Goal: Task Accomplishment & Management: Manage account settings

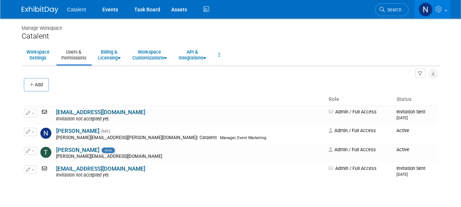
click at [77, 9] on span "Catalent" at bounding box center [76, 10] width 19 height 6
click at [113, 10] on link "Events" at bounding box center [110, 9] width 27 height 18
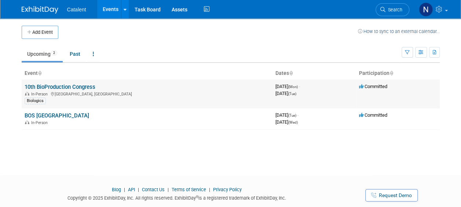
click at [87, 86] on link "10th BioProduction Congress" at bounding box center [60, 87] width 71 height 7
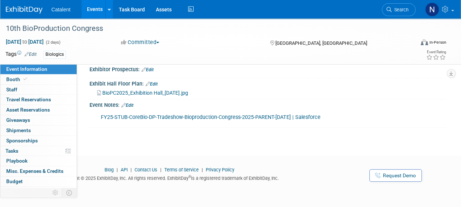
scroll to position [134, 0]
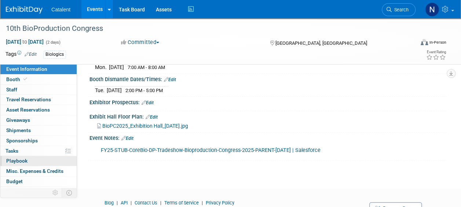
click at [21, 162] on span "Playbook 0" at bounding box center [16, 161] width 21 height 6
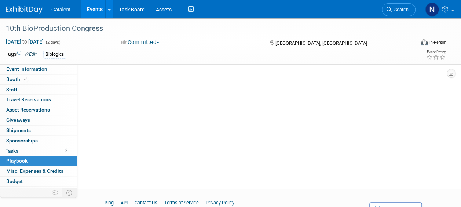
scroll to position [0, 0]
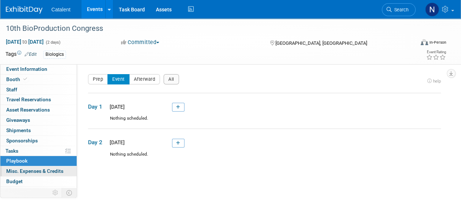
click at [33, 172] on span "Misc. Expenses & Credits 0" at bounding box center [34, 171] width 57 height 6
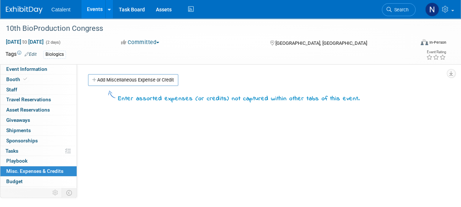
click at [133, 78] on link "Add Miscellaneous Expense or Credit" at bounding box center [133, 80] width 90 height 12
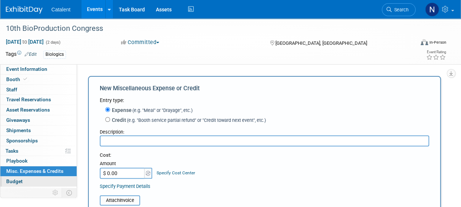
click at [12, 181] on span "Budget" at bounding box center [14, 181] width 17 height 6
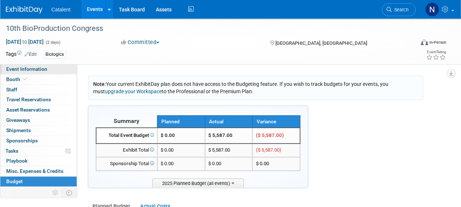
click at [29, 69] on span "Event Information" at bounding box center [26, 69] width 41 height 6
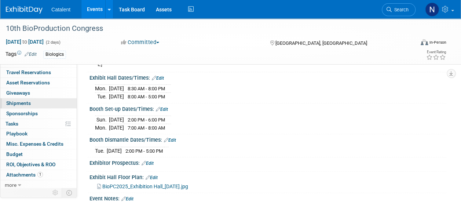
scroll to position [28, 0]
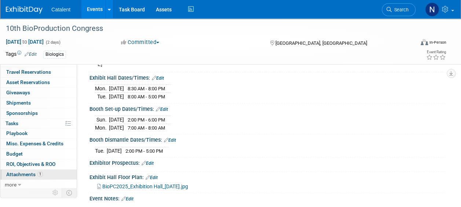
click at [35, 173] on span "Attachments 1" at bounding box center [24, 174] width 37 height 6
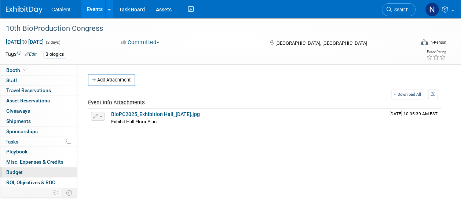
scroll to position [0, 0]
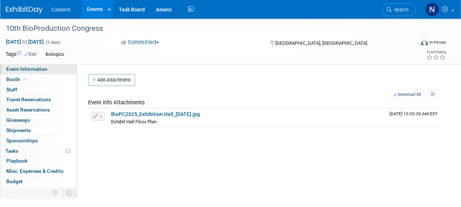
click at [31, 70] on span "Event Information" at bounding box center [26, 69] width 41 height 6
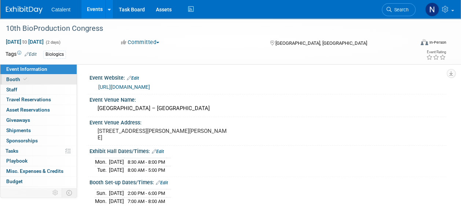
click at [17, 79] on span "Booth" at bounding box center [17, 79] width 22 height 6
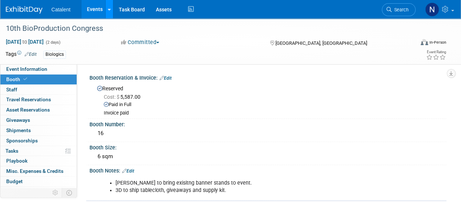
click at [108, 8] on icon at bounding box center [109, 9] width 3 height 5
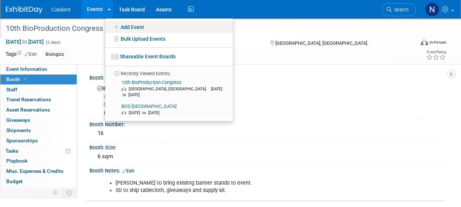
click at [149, 24] on link "Add Event" at bounding box center [169, 27] width 128 height 12
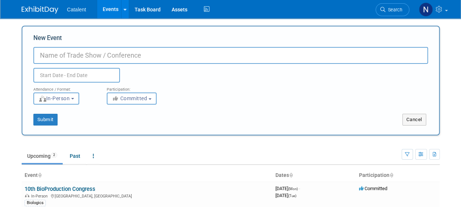
click at [54, 57] on input "New Event" at bounding box center [230, 55] width 395 height 17
type input "Beauty Trends & Innovations Conference"
click at [72, 77] on input "text" at bounding box center [76, 75] width 87 height 15
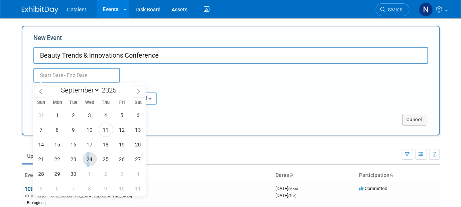
click at [88, 159] on span "24" at bounding box center [90, 159] width 14 height 14
click at [90, 161] on span "24" at bounding box center [90, 159] width 14 height 14
type input "[DATE] to [DATE]"
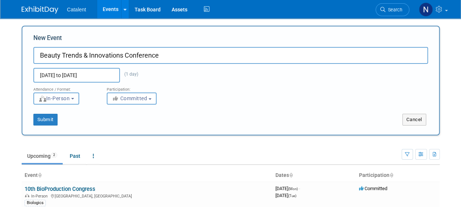
click at [57, 97] on span "In-Person" at bounding box center [55, 98] width 32 height 6
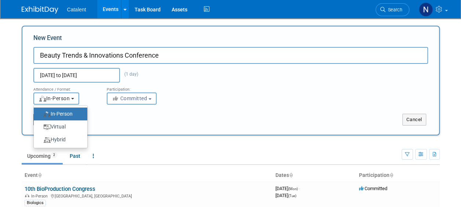
click at [57, 97] on span "In-Person" at bounding box center [55, 98] width 32 height 6
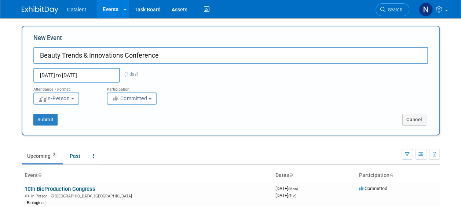
click at [122, 99] on span "Committed" at bounding box center [130, 98] width 36 height 6
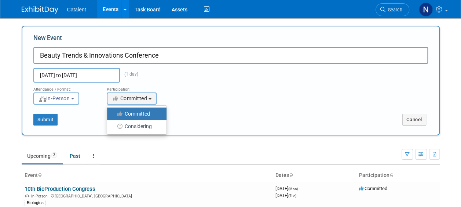
click at [121, 116] on label "Committed" at bounding box center [135, 114] width 48 height 10
click at [114, 116] on input "Committed" at bounding box center [111, 114] width 5 height 5
click at [188, 114] on div "Submit" at bounding box center [109, 120] width 174 height 12
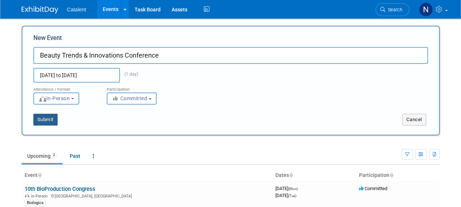
click at [46, 120] on button "Submit" at bounding box center [45, 120] width 24 height 12
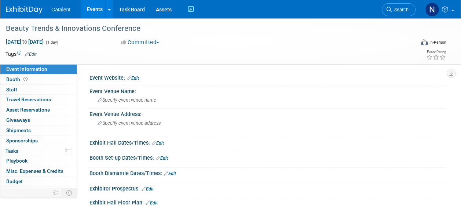
click at [137, 78] on link "Edit" at bounding box center [133, 78] width 12 height 5
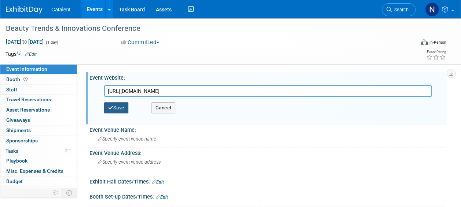
type input "https://beautytrendsconference.com/view-programme"
click at [116, 109] on button "Save" at bounding box center [116, 107] width 24 height 11
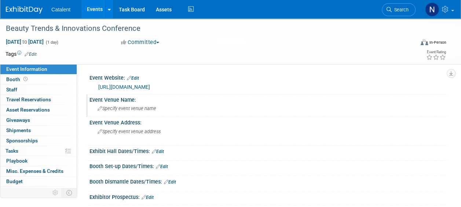
click at [98, 110] on icon at bounding box center [100, 108] width 5 height 5
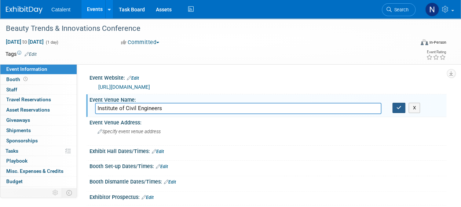
type input "Institute of Civil Engineers"
click at [399, 107] on icon "button" at bounding box center [399, 107] width 5 height 5
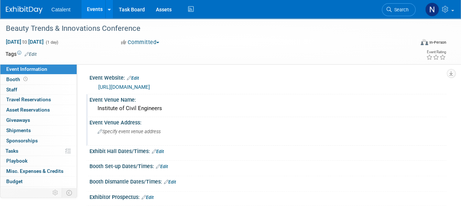
click at [120, 133] on span "Specify event venue address" at bounding box center [129, 132] width 63 height 6
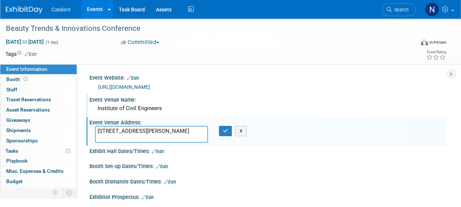
click at [186, 133] on textarea "1 Great George Street, Westminster, London SW1P 3AA" at bounding box center [151, 134] width 113 height 17
type textarea "[STREET_ADDRESS][PERSON_NAME]"
click at [226, 130] on icon "button" at bounding box center [225, 130] width 5 height 5
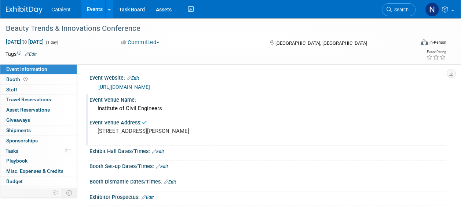
scroll to position [37, 0]
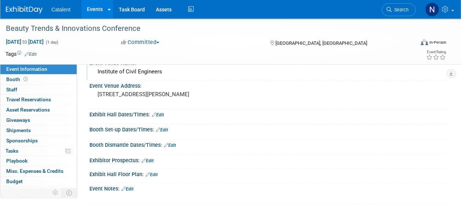
click at [154, 172] on link "Edit" at bounding box center [152, 174] width 12 height 5
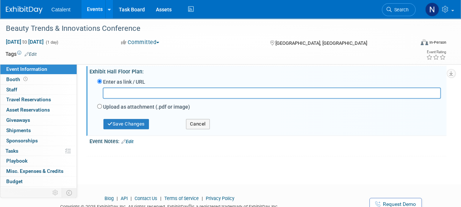
scroll to position [147, 0]
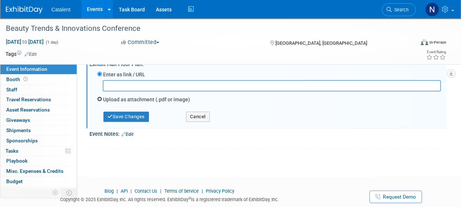
click at [100, 98] on input "Upload as attachment (.pdf or image)" at bounding box center [99, 99] width 5 height 5
radio input "true"
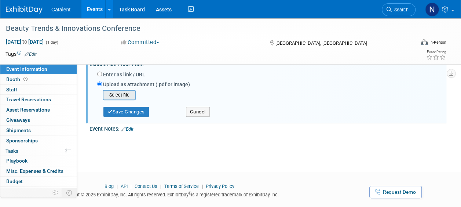
click at [127, 94] on input "file" at bounding box center [91, 95] width 87 height 9
click at [120, 95] on input "file" at bounding box center [91, 95] width 87 height 9
click at [124, 95] on input "file" at bounding box center [91, 95] width 87 height 9
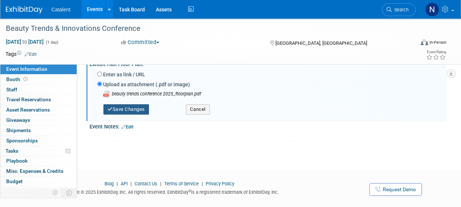
click at [132, 109] on button "Save Changes" at bounding box center [127, 109] width 46 height 10
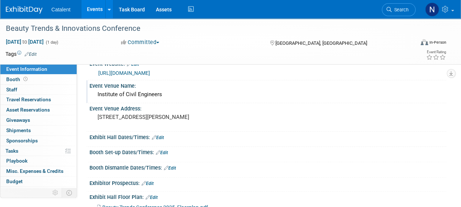
scroll to position [9, 0]
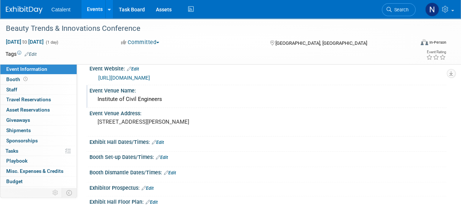
click at [161, 140] on link "Edit" at bounding box center [158, 142] width 12 height 5
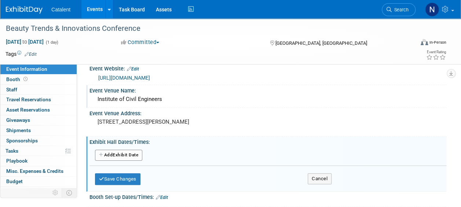
click at [129, 154] on button "Add Another Exhibit Date" at bounding box center [118, 155] width 47 height 11
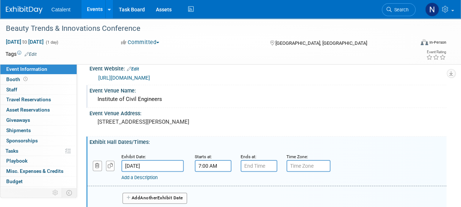
click at [212, 167] on input "7:00 AM" at bounding box center [213, 166] width 37 height 12
click at [213, 199] on span "07" at bounding box center [212, 199] width 14 height 13
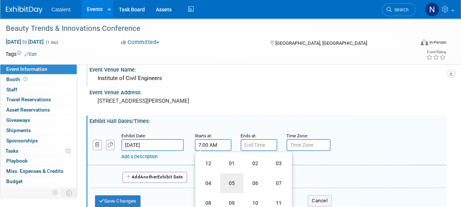
scroll to position [46, 0]
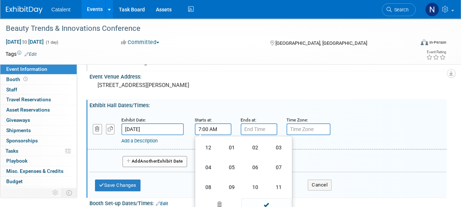
click at [211, 183] on td "08" at bounding box center [208, 187] width 23 height 20
type input "8:00 AM"
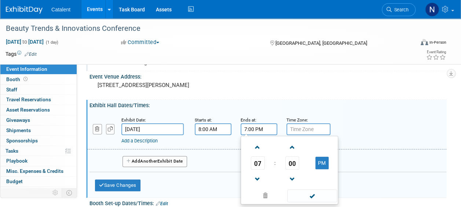
click at [251, 125] on input "7:00 PM" at bounding box center [259, 129] width 37 height 12
click at [252, 127] on input "7:00 PM" at bounding box center [259, 129] width 37 height 12
click at [254, 178] on span at bounding box center [257, 179] width 13 height 13
click at [293, 158] on span "00" at bounding box center [293, 162] width 14 height 13
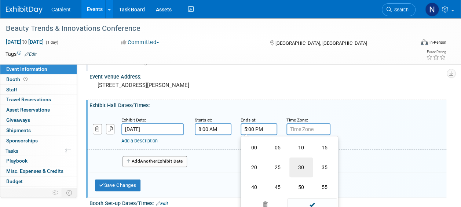
click at [296, 166] on td "30" at bounding box center [301, 167] width 23 height 20
type input "5:30 PM"
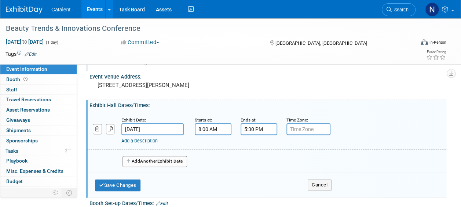
click at [311, 128] on input "text" at bounding box center [309, 129] width 44 height 12
click at [115, 188] on button "Save Changes" at bounding box center [118, 185] width 46 height 12
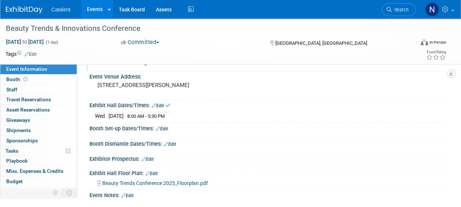
click at [170, 128] on div "Booth Set-up Dates/Times: Edit" at bounding box center [268, 128] width 357 height 10
click at [167, 127] on link "Edit" at bounding box center [162, 128] width 12 height 5
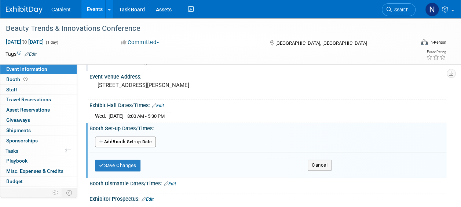
click at [137, 141] on button "Add Another Booth Set-up Date" at bounding box center [125, 142] width 61 height 11
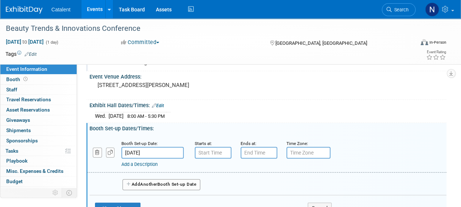
type input "7:00 AM"
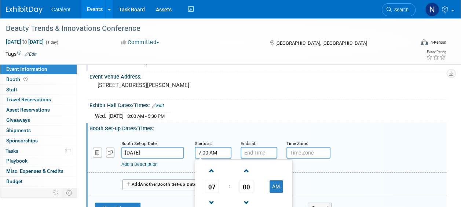
click at [213, 152] on input "7:00 AM" at bounding box center [213, 153] width 37 height 12
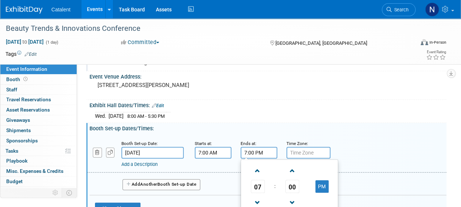
click at [269, 150] on input "7:00 PM" at bounding box center [259, 153] width 37 height 12
click at [324, 184] on button "PM" at bounding box center [322, 186] width 13 height 12
click at [255, 199] on span at bounding box center [257, 202] width 13 height 13
click at [254, 167] on span at bounding box center [257, 170] width 13 height 13
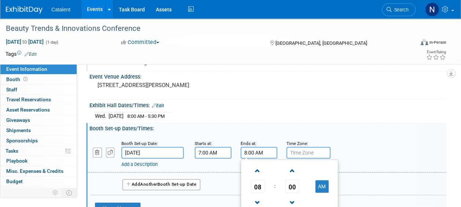
click at [254, 153] on input "8:00 AM" at bounding box center [259, 153] width 37 height 12
type input "8:15 AM"
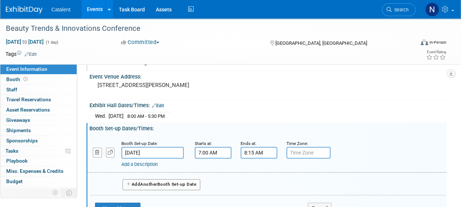
click at [336, 107] on div "Exhibit Hall Dates/Times: Edit" at bounding box center [268, 105] width 357 height 10
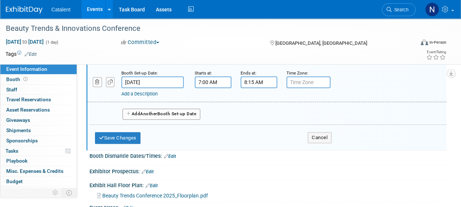
scroll to position [119, 0]
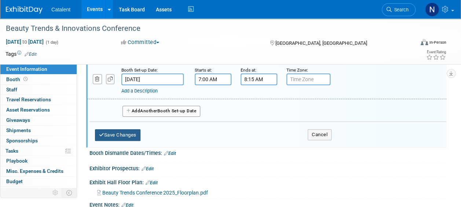
click at [125, 131] on button "Save Changes" at bounding box center [118, 135] width 46 height 12
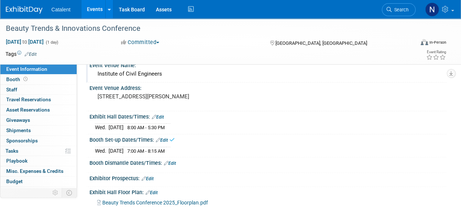
scroll to position [46, 0]
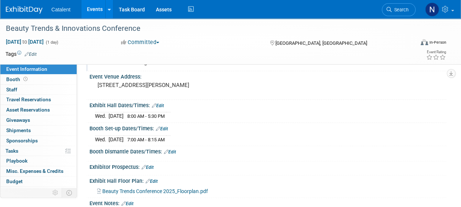
click at [166, 127] on link "Edit" at bounding box center [162, 128] width 12 height 5
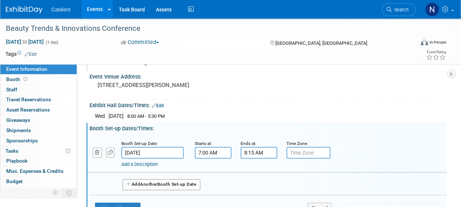
click at [211, 150] on input "7:00 AM" at bounding box center [213, 153] width 37 height 12
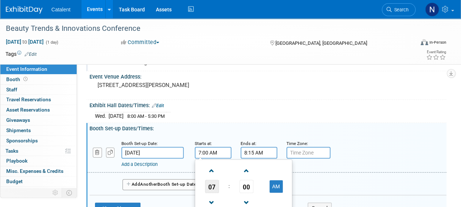
click at [213, 185] on span "07" at bounding box center [212, 186] width 14 height 13
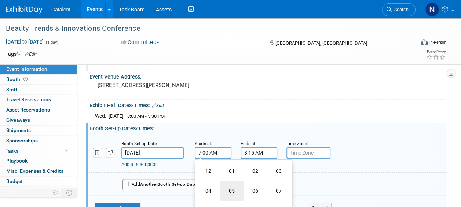
click at [231, 189] on td "05" at bounding box center [231, 191] width 23 height 20
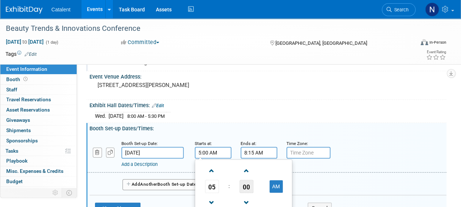
click at [241, 181] on span "00" at bounding box center [247, 186] width 14 height 13
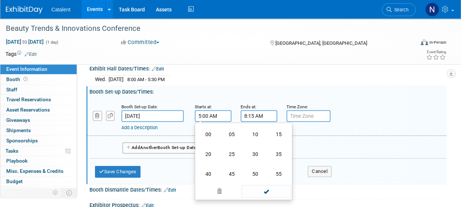
drag, startPoint x: 280, startPoint y: 132, endPoint x: 274, endPoint y: 133, distance: 5.9
click at [278, 132] on td "15" at bounding box center [278, 134] width 23 height 20
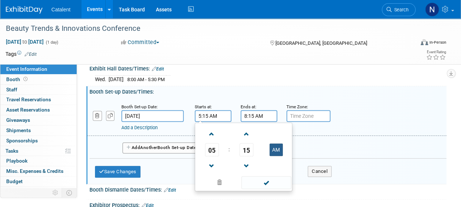
click at [276, 152] on button "AM" at bounding box center [276, 150] width 13 height 12
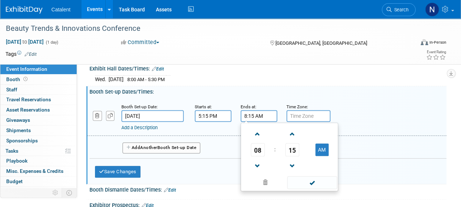
click at [254, 112] on input "8:15 AM" at bounding box center [259, 116] width 37 height 12
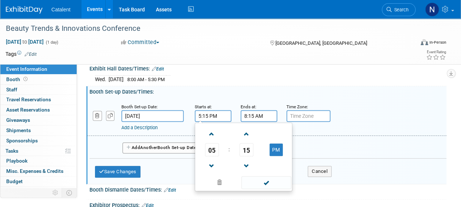
click at [207, 114] on input "5:15 PM" at bounding box center [213, 116] width 37 height 12
click at [245, 148] on span "15" at bounding box center [247, 149] width 14 height 13
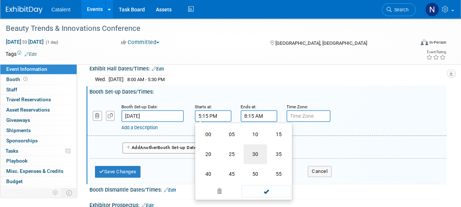
click at [254, 156] on td "30" at bounding box center [255, 154] width 23 height 20
type input "5:30 PM"
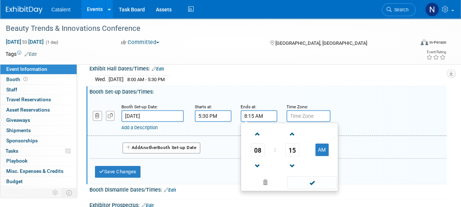
click at [251, 115] on input "8:15 AM" at bounding box center [259, 116] width 37 height 12
click at [261, 147] on span "08" at bounding box center [258, 149] width 14 height 13
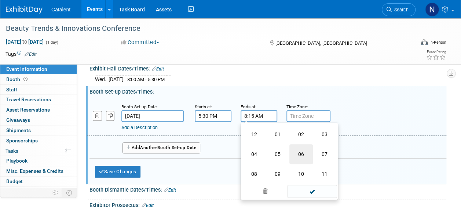
click at [297, 156] on td "06" at bounding box center [301, 154] width 23 height 20
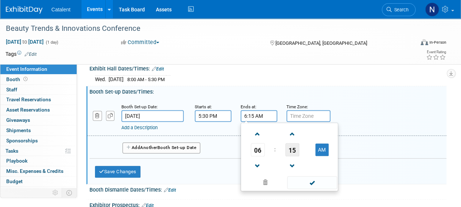
click at [296, 151] on span "15" at bounding box center [293, 149] width 14 height 13
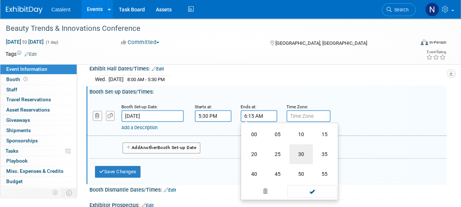
click at [299, 153] on td "30" at bounding box center [301, 154] width 23 height 20
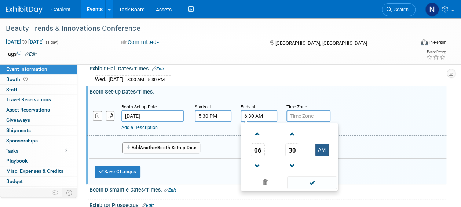
click at [323, 149] on button "AM" at bounding box center [322, 150] width 13 height 12
type input "6:30 PM"
click at [310, 178] on span at bounding box center [312, 182] width 50 height 13
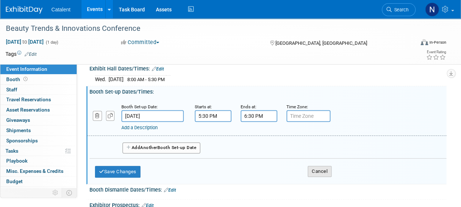
click at [318, 172] on button "Cancel" at bounding box center [320, 171] width 24 height 11
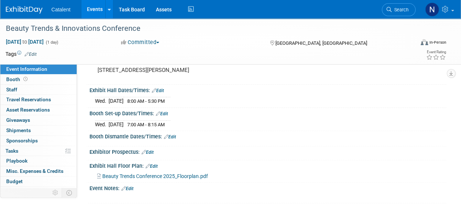
scroll to position [46, 0]
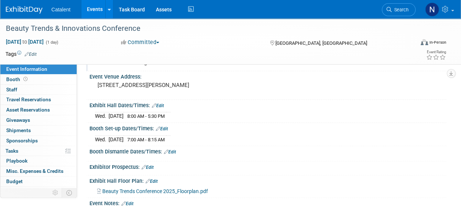
click at [173, 150] on link "Edit" at bounding box center [170, 151] width 12 height 5
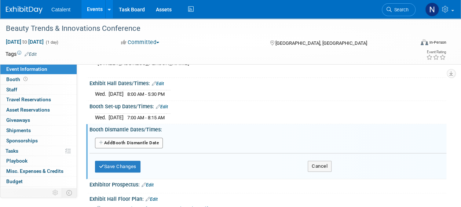
scroll to position [83, 0]
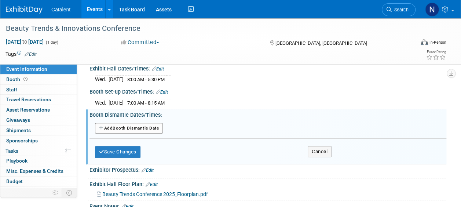
click at [136, 128] on button "Add Another Booth Dismantle Date" at bounding box center [129, 128] width 68 height 11
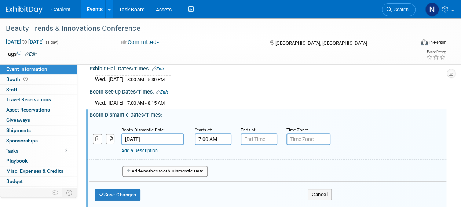
click at [215, 136] on input "7:00 AM" at bounding box center [213, 139] width 37 height 12
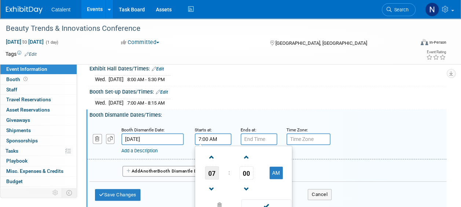
click at [213, 171] on span "07" at bounding box center [212, 172] width 14 height 13
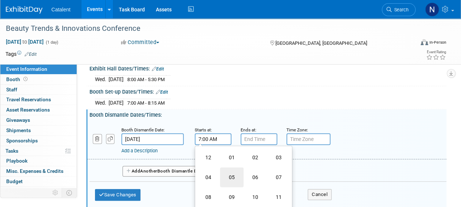
click at [236, 180] on td "05" at bounding box center [231, 177] width 23 height 20
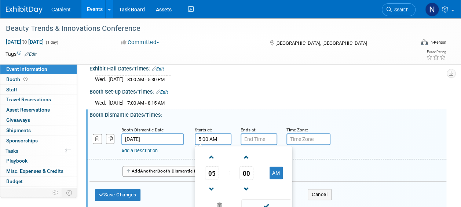
click at [249, 174] on span "00" at bounding box center [247, 172] width 14 height 13
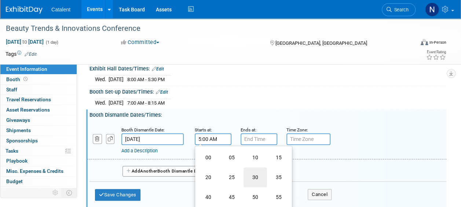
click at [254, 177] on td "30" at bounding box center [255, 177] width 23 height 20
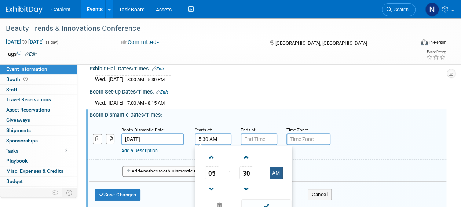
click at [277, 175] on button "AM" at bounding box center [276, 173] width 13 height 12
type input "5:30 PM"
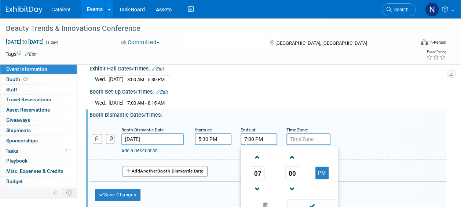
click at [268, 137] on input "7:00 PM" at bounding box center [259, 139] width 37 height 12
click at [258, 168] on span "07" at bounding box center [258, 172] width 14 height 13
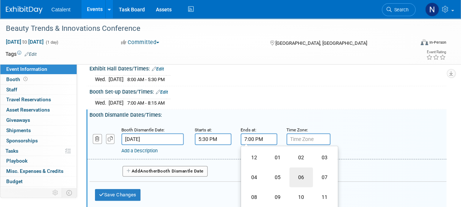
click at [302, 178] on td "06" at bounding box center [301, 177] width 23 height 20
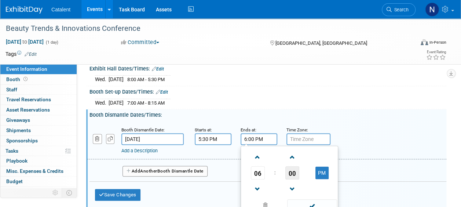
click at [291, 173] on span "00" at bounding box center [293, 172] width 14 height 13
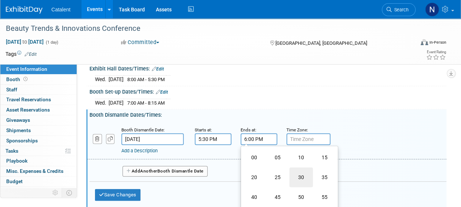
click at [297, 178] on td "30" at bounding box center [301, 177] width 23 height 20
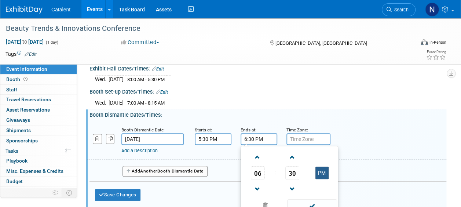
click at [322, 171] on button "PM" at bounding box center [322, 173] width 13 height 12
click at [401, 133] on div "Add a Description Description:" at bounding box center [267, 140] width 370 height 28
click at [264, 134] on input "6:30 AM" at bounding box center [259, 139] width 37 height 12
click at [323, 173] on button "AM" at bounding box center [322, 173] width 13 height 12
type input "6:30 PM"
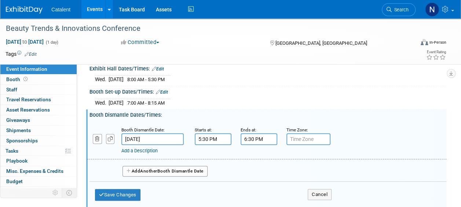
click at [369, 112] on div "Booth Dismantle Dates/Times: Edit" at bounding box center [268, 113] width 357 height 9
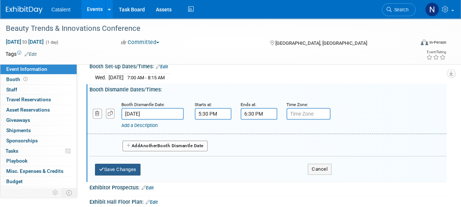
scroll to position [119, 0]
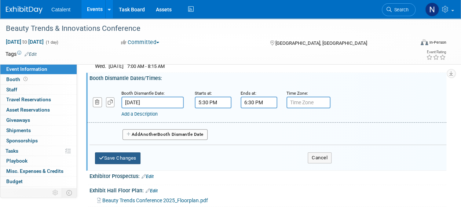
click at [126, 155] on button "Save Changes" at bounding box center [118, 158] width 46 height 12
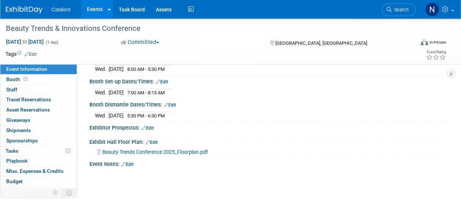
scroll to position [142, 0]
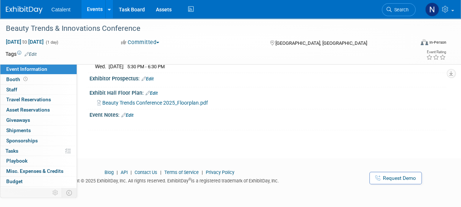
click at [131, 113] on link "Edit" at bounding box center [127, 115] width 12 height 5
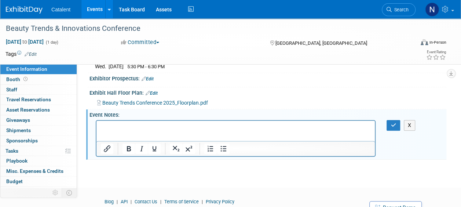
scroll to position [0, 0]
click at [139, 130] on p "Rich Text Area. Press ALT-0 for help." at bounding box center [236, 126] width 270 height 7
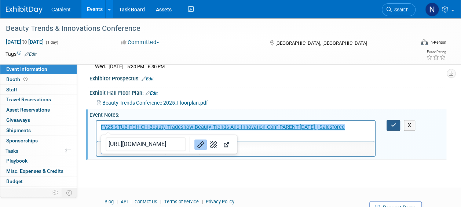
click at [393, 123] on icon "button" at bounding box center [394, 125] width 6 height 5
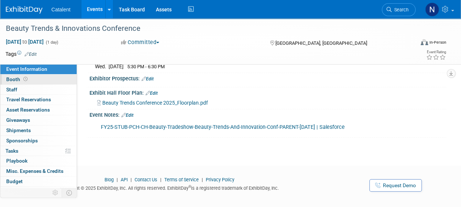
click at [33, 79] on link "Booth" at bounding box center [38, 80] width 76 height 10
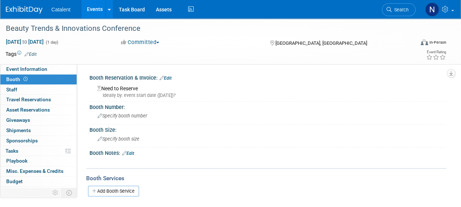
click at [127, 88] on div "Need to Reserve Ideally by: event start date (Wed. Sep 24, 2025)?" at bounding box center [268, 91] width 346 height 16
click at [128, 94] on div "Ideally by: event start date (Wed. Sep 24, 2025)?" at bounding box center [269, 95] width 344 height 7
click at [171, 76] on link "Edit" at bounding box center [166, 78] width 12 height 5
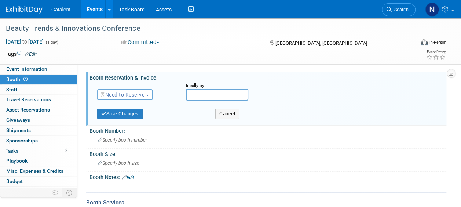
click at [137, 93] on span "Need to Reserve" at bounding box center [123, 95] width 44 height 6
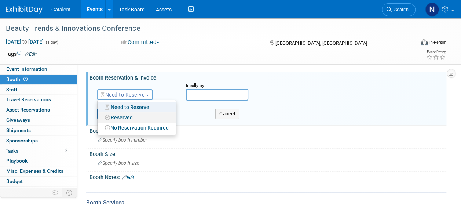
click at [126, 119] on link "Reserved" at bounding box center [137, 117] width 79 height 10
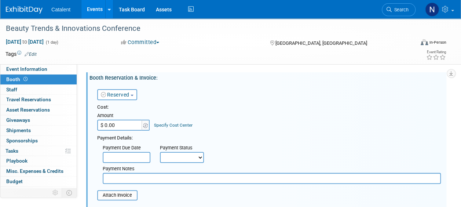
click at [127, 92] on link "Reserved" at bounding box center [115, 95] width 29 height 6
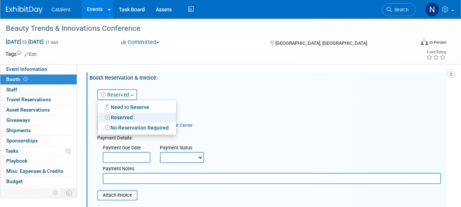
click at [127, 92] on link "Reserved" at bounding box center [115, 95] width 29 height 6
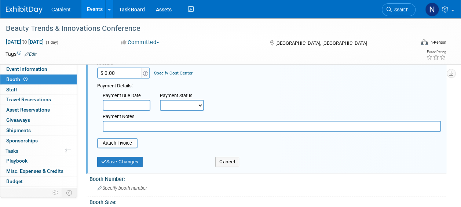
scroll to position [37, 0]
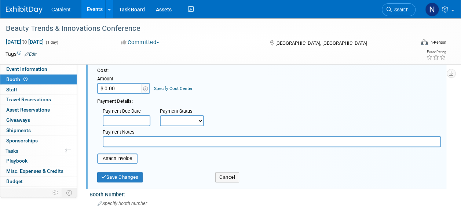
click at [182, 115] on select "Not Paid Yet Partially Paid Paid in Full" at bounding box center [182, 120] width 44 height 11
select select "1"
click at [160, 115] on select "Not Paid Yet Partially Paid Paid in Full" at bounding box center [182, 120] width 44 height 11
click at [130, 120] on input "text" at bounding box center [127, 120] width 48 height 11
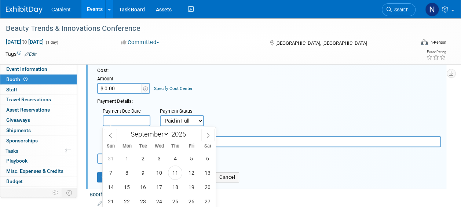
click at [220, 92] on div "Cost: Amount $ 0.00 Specify Cost Center Cost Center -- Not Specified --" at bounding box center [269, 80] width 344 height 27
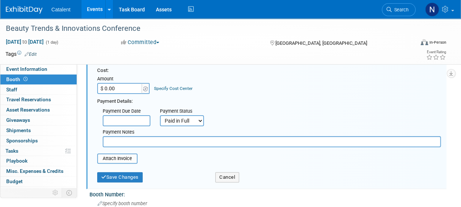
click at [117, 88] on input "$ 0.00" at bounding box center [120, 88] width 46 height 11
paste input "24,593"
type input "$ 24,593.00"
click at [273, 94] on div "Cost: Amount $ 24,593.00 Specify Cost Center Cost Center -- Not Specified --" at bounding box center [269, 80] width 344 height 27
click at [181, 89] on link "Specify Cost Center" at bounding box center [173, 88] width 39 height 5
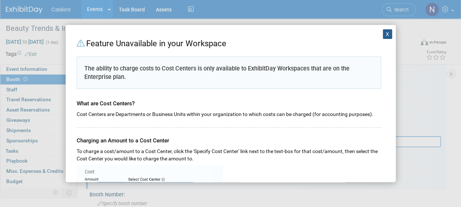
click at [383, 35] on button "X" at bounding box center [388, 34] width 10 height 10
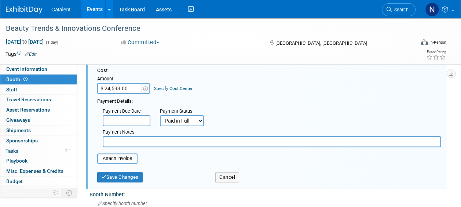
scroll to position [73, 0]
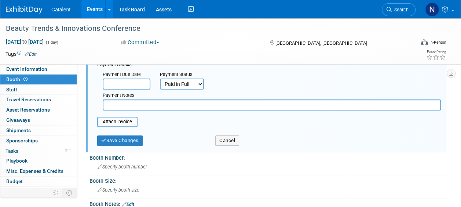
click at [188, 129] on form "Reserved Need to Reserve Reserved No Reservation Required Ideally by: Cost: Amo…" at bounding box center [269, 79] width 344 height 140
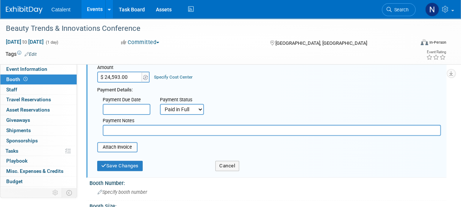
scroll to position [37, 0]
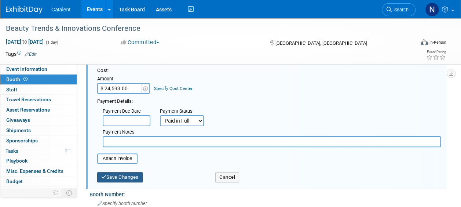
click at [118, 179] on button "Save Changes" at bounding box center [120, 177] width 46 height 10
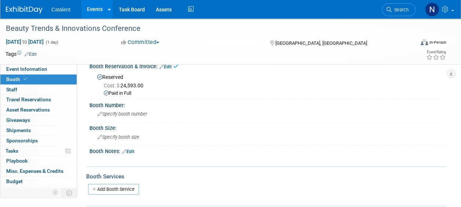
scroll to position [0, 0]
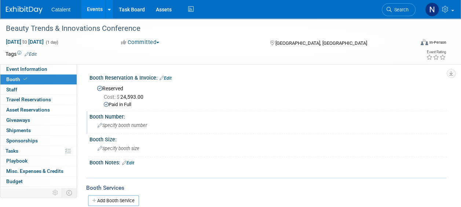
click at [123, 130] on div "Specify booth number" at bounding box center [268, 125] width 346 height 11
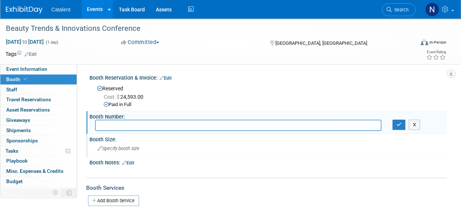
click at [127, 152] on div "Specify booth size" at bounding box center [268, 148] width 346 height 11
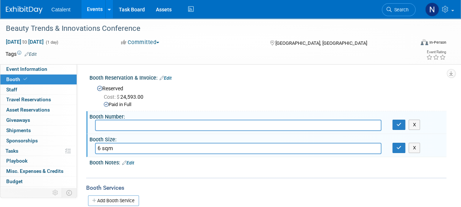
type input "6 sqm"
click at [120, 122] on input "text" at bounding box center [238, 125] width 287 height 11
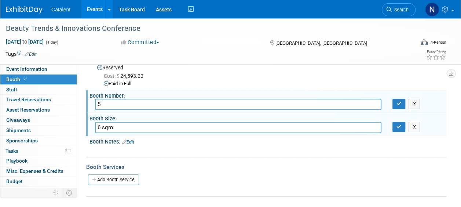
scroll to position [37, 0]
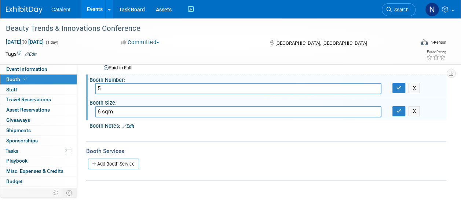
type input "5"
click at [131, 126] on link "Edit" at bounding box center [128, 126] width 12 height 5
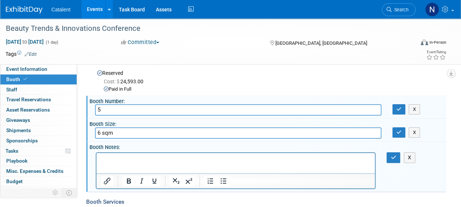
scroll to position [0, 0]
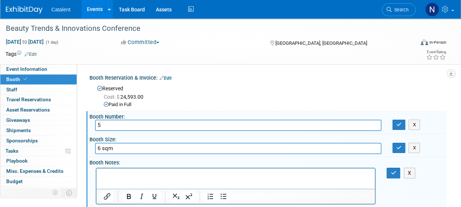
click at [115, 176] on p "Rich Text Area. Press ALT-0 for help." at bounding box center [236, 174] width 270 height 7
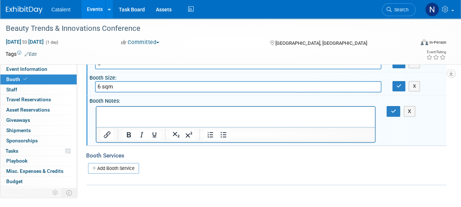
scroll to position [73, 0]
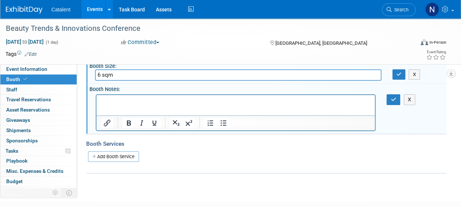
click at [128, 105] on html at bounding box center [236, 100] width 279 height 10
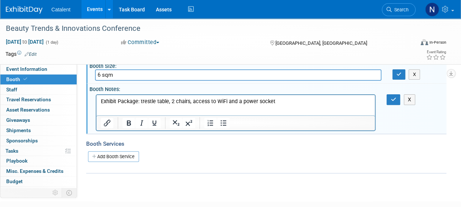
click at [297, 101] on p "Exhibit Package: trestle table, 2 chairs, access to WiFi and a power socket" at bounding box center [236, 101] width 270 height 7
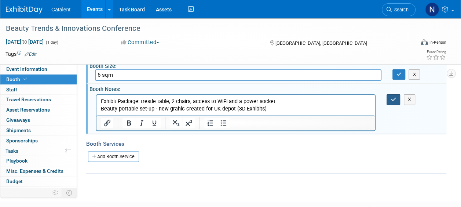
click at [393, 99] on icon "button" at bounding box center [394, 99] width 6 height 5
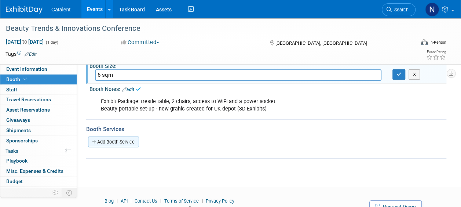
click at [105, 141] on link "Add Booth Service" at bounding box center [113, 142] width 51 height 11
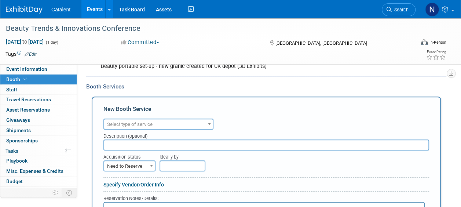
scroll to position [110, 0]
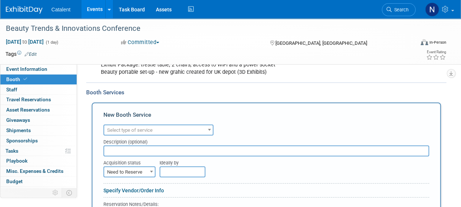
click at [163, 127] on span "Select type of service" at bounding box center [158, 130] width 109 height 10
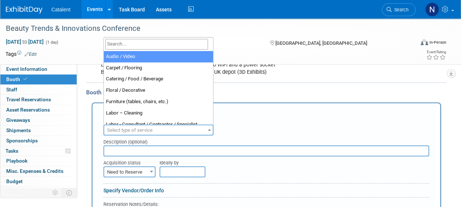
click at [163, 127] on span "Select type of service" at bounding box center [158, 130] width 109 height 10
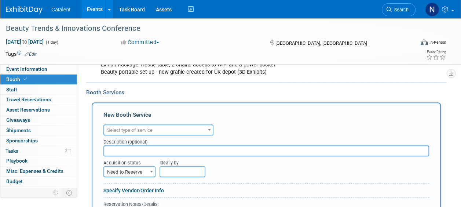
click at [274, 98] on div "Add Booth Service" at bounding box center [266, 100] width 360 height 6
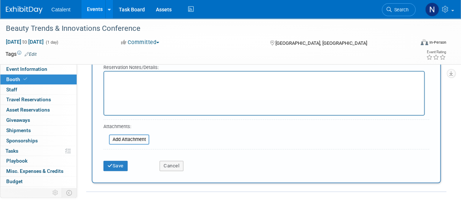
scroll to position [257, 0]
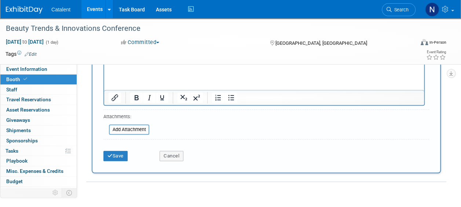
click at [177, 160] on div "Save Cancel" at bounding box center [267, 153] width 326 height 22
click at [175, 155] on button "Cancel" at bounding box center [172, 156] width 24 height 10
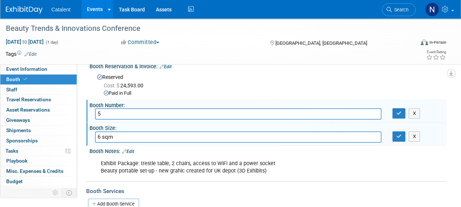
scroll to position [0, 0]
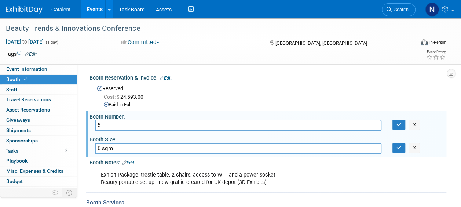
click at [62, 13] on ul "Catalent Events Add Event Bulk Upload Events Shareable Event Boards Recently Vi…" at bounding box center [123, 9] width 144 height 18
click at [134, 10] on link "Task Board" at bounding box center [131, 9] width 37 height 18
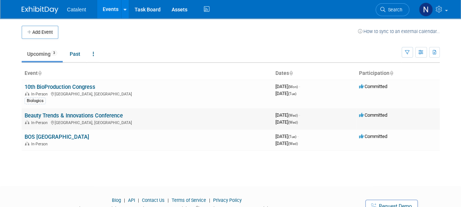
click at [113, 116] on link "Beauty Trends & Innovations Conference" at bounding box center [74, 115] width 98 height 7
click at [0, 0] on div at bounding box center [0, 0] width 0 height 0
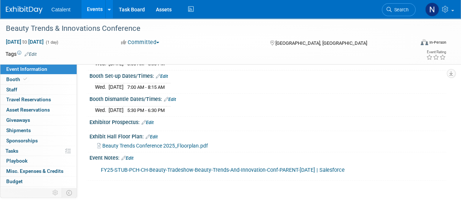
scroll to position [110, 0]
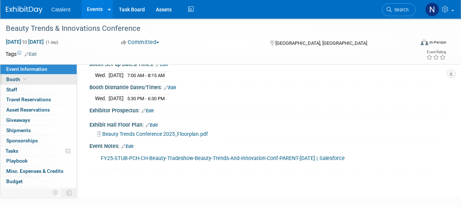
click at [26, 81] on span at bounding box center [25, 79] width 7 height 6
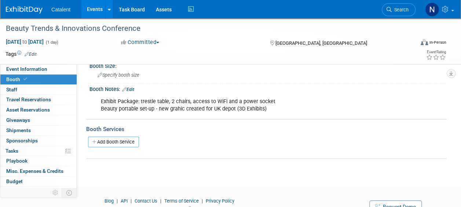
scroll to position [0, 0]
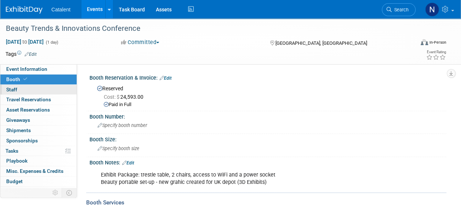
click at [28, 90] on link "0 Staff 0" at bounding box center [38, 90] width 76 height 10
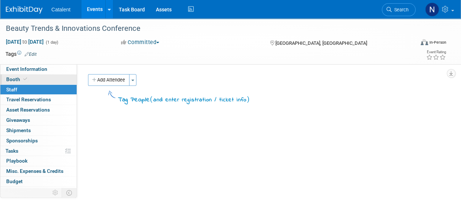
click at [21, 79] on span "Booth" at bounding box center [17, 79] width 22 height 6
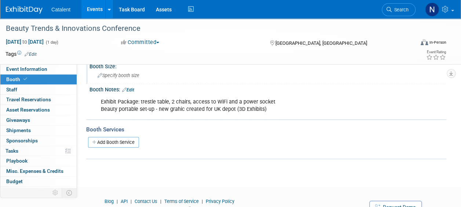
scroll to position [73, 0]
click at [133, 89] on link "Edit" at bounding box center [128, 89] width 12 height 5
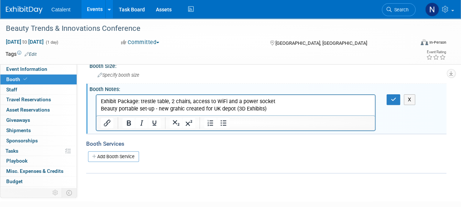
scroll to position [0, 0]
click at [284, 112] on p "Exhibit Package: trestle table, 2 chairs, access to WiFi and a power socket Bea…" at bounding box center [236, 105] width 270 height 15
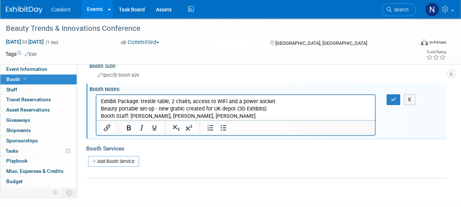
click at [127, 116] on p "Exhibit Package: trestle table, 2 chairs, access to WiFi and a power socket Bea…" at bounding box center [236, 109] width 270 height 22
drag, startPoint x: 391, startPoint y: 100, endPoint x: 255, endPoint y: 12, distance: 162.4
click at [391, 100] on icon "button" at bounding box center [394, 99] width 6 height 5
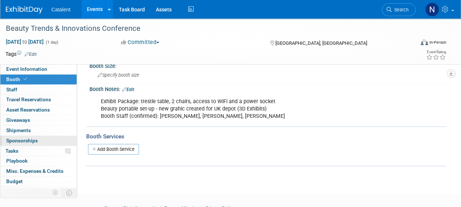
click at [26, 141] on span "Sponsorships 0" at bounding box center [22, 141] width 32 height 6
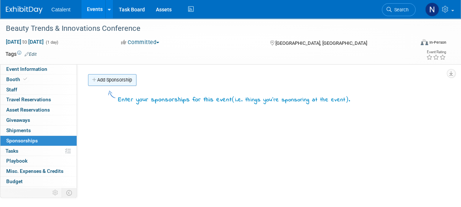
click at [106, 80] on link "Add Sponsorship" at bounding box center [112, 80] width 48 height 12
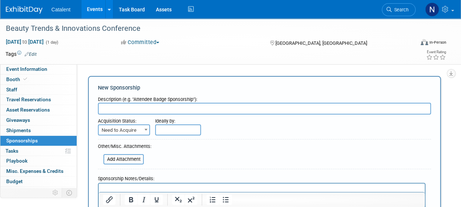
click at [138, 109] on input "text" at bounding box center [264, 109] width 333 height 12
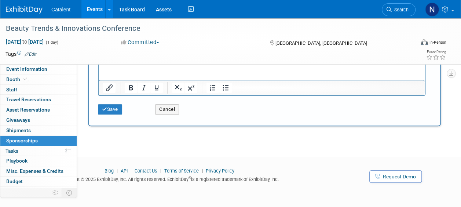
scroll to position [22, 0]
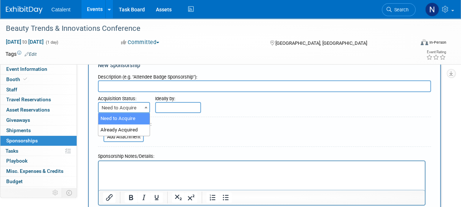
click at [143, 106] on span at bounding box center [145, 107] width 7 height 10
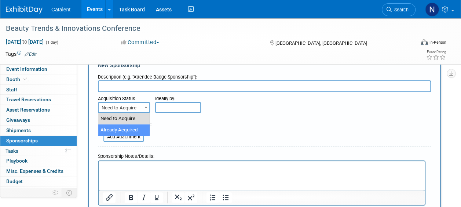
select select "2"
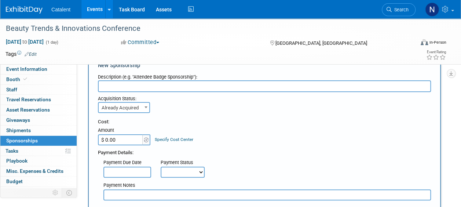
click at [131, 104] on span "Already Acquired" at bounding box center [124, 108] width 51 height 10
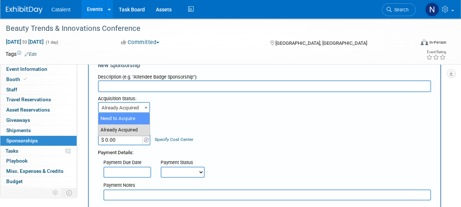
click at [231, 106] on div "Acquisition Status: Need to Acquire Already Acquired Already Acquired Ideally b…" at bounding box center [264, 102] width 344 height 21
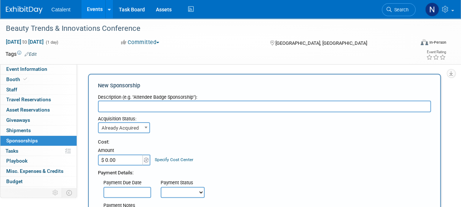
scroll to position [0, 0]
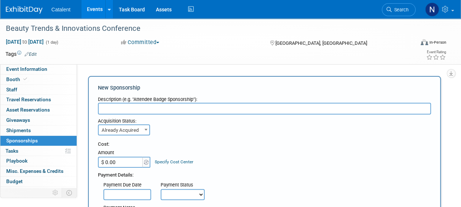
click at [135, 107] on input "text" at bounding box center [264, 109] width 333 height 12
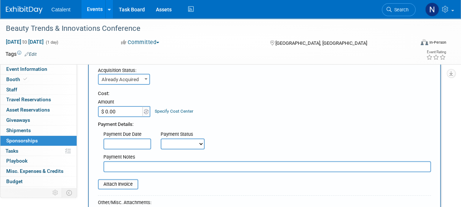
scroll to position [37, 0]
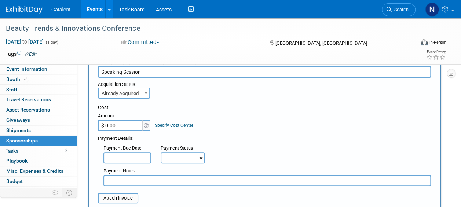
type input "Speaking Session"
click at [175, 159] on select "Not Paid Yet Partially Paid Paid in Full" at bounding box center [183, 157] width 44 height 11
select select "1"
click at [161, 152] on select "Not Paid Yet Partially Paid Paid in Full" at bounding box center [183, 157] width 44 height 11
click at [221, 127] on div "Cost: Amount $ 0.00 Specify Cost Center Cost Center -- Not Specified --" at bounding box center [264, 117] width 333 height 27
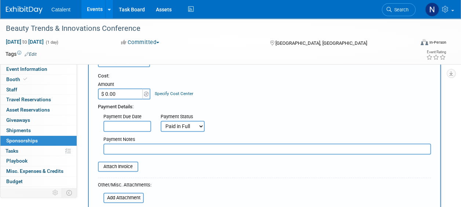
scroll to position [147, 0]
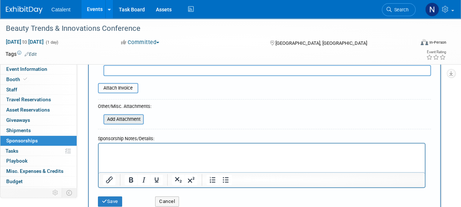
click at [129, 121] on input "file" at bounding box center [99, 119] width 87 height 9
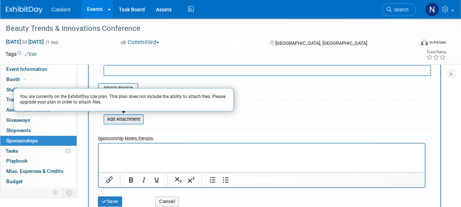
click at [128, 120] on input "file" at bounding box center [99, 119] width 87 height 9
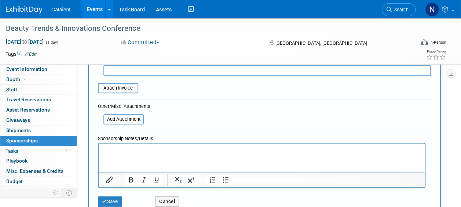
click at [141, 153] on html at bounding box center [262, 148] width 326 height 10
click at [214, 99] on form "Description (e.g. "Attendee Badge Sponsorship"): Speaking Session Acquisition S…" at bounding box center [264, 78] width 333 height 264
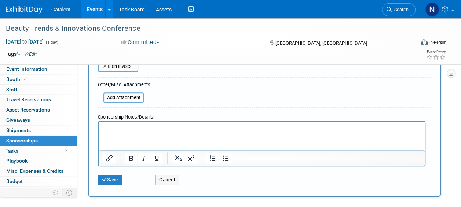
scroll to position [184, 0]
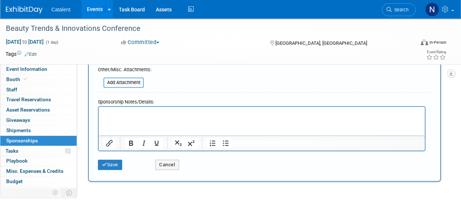
click at [142, 114] on p "Rich Text Area. Press ALT-0 for help." at bounding box center [262, 112] width 318 height 7
paste body "Rich Text Area. Press ALT-0 for help."
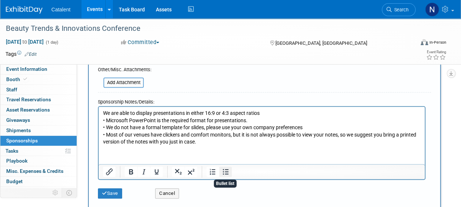
click at [225, 173] on icon "Bullet list" at bounding box center [225, 171] width 9 height 9
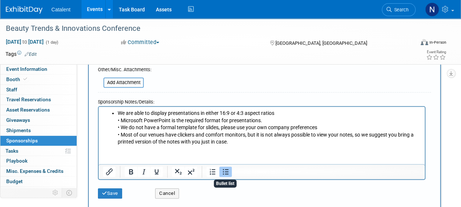
click at [225, 173] on icon "Bullet list" at bounding box center [225, 171] width 9 height 9
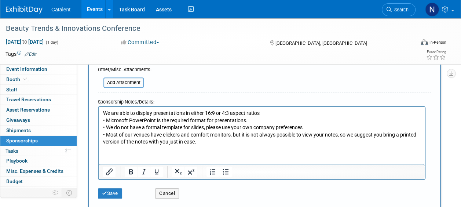
click at [106, 119] on p "We are able to display presentations in either 16:9 or 4:3 aspect ratios • Micr…" at bounding box center [262, 127] width 318 height 36
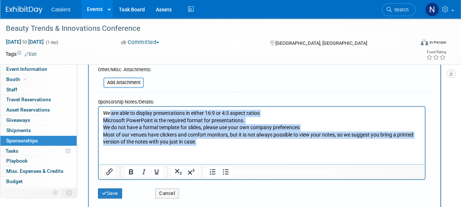
drag, startPoint x: 208, startPoint y: 144, endPoint x: 109, endPoint y: 115, distance: 103.5
click at [109, 115] on body "We are able to display presentations in either 16:9 or 4:3 aspect ratios Micros…" at bounding box center [262, 127] width 319 height 36
click at [104, 117] on p "Microsoft PowerPoint is the required format for presentations." at bounding box center [262, 120] width 318 height 7
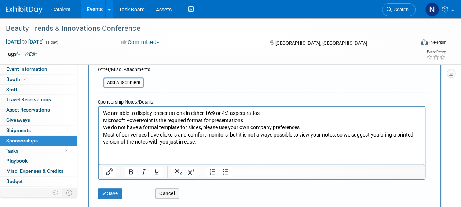
click at [104, 114] on p "We are able to display presentations in either 16:9 or 4:3 aspect ratios" at bounding box center [262, 112] width 318 height 7
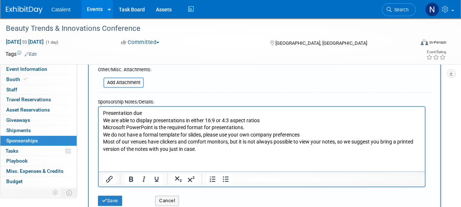
click at [171, 115] on p "Presentation due" at bounding box center [262, 112] width 318 height 7
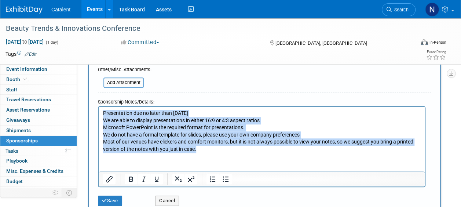
drag, startPoint x: 201, startPoint y: 149, endPoint x: 100, endPoint y: 113, distance: 107.2
click at [100, 113] on html "Presentation due no later than September 17th We are able to display presentati…" at bounding box center [262, 129] width 326 height 46
click at [231, 180] on button "Bullet list" at bounding box center [226, 179] width 12 height 10
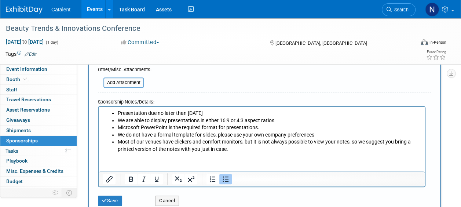
click at [251, 110] on li "Presentation due no later than [DATE]" at bounding box center [269, 112] width 303 height 7
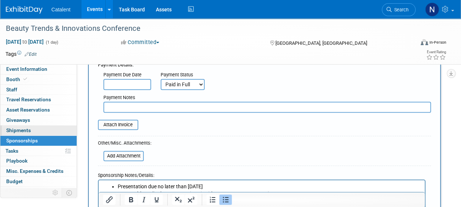
scroll to position [28, 0]
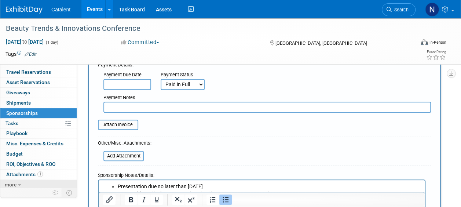
click at [20, 184] on icon at bounding box center [19, 184] width 3 height 5
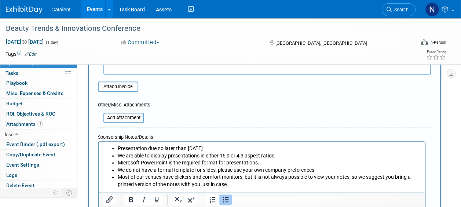
scroll to position [220, 0]
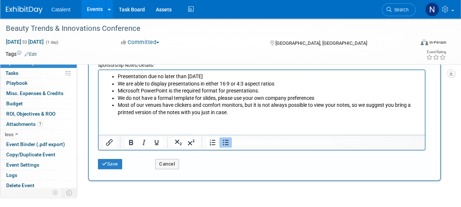
click at [118, 77] on li "Presentation due no later than [DATE]" at bounding box center [269, 76] width 303 height 7
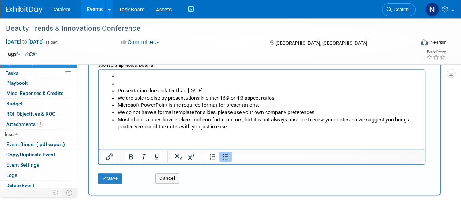
drag, startPoint x: 152, startPoint y: 84, endPoint x: 149, endPoint y: 78, distance: 7.4
click at [152, 84] on li "Rich Text Area. Press ALT-0 for help." at bounding box center [269, 83] width 303 height 7
click at [149, 76] on li "Rich Text Area. Press ALT-0 for help." at bounding box center [269, 76] width 303 height 7
click at [145, 81] on li "Rich Text Area. Press ALT-0 for help." at bounding box center [269, 83] width 303 height 7
drag, startPoint x: 228, startPoint y: 89, endPoint x: 118, endPoint y: 91, distance: 109.4
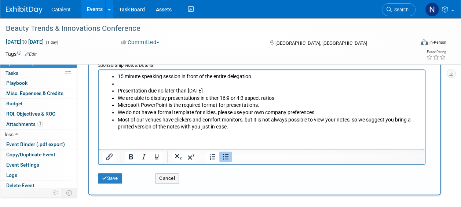
click at [118, 91] on li "Presentation due no later than [DATE]" at bounding box center [269, 90] width 303 height 7
click at [166, 109] on li "We do not have a formal template for slides, please use your own company prefer…" at bounding box center [269, 112] width 303 height 7
click at [157, 82] on li "Rich Text Area. Press ALT-0 for help." at bounding box center [269, 83] width 303 height 7
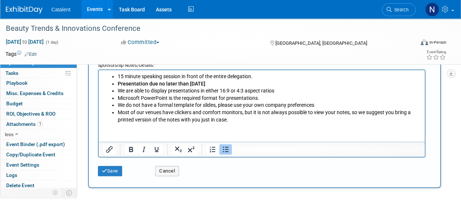
scroll to position [184, 0]
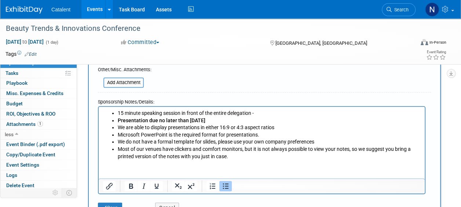
click at [237, 155] on li "Most of our venues have clickers and comfort monitors, but it is not always pos…" at bounding box center [269, 152] width 303 height 14
click at [269, 113] on li "15 minute speaking session in front of the entire delegation -" at bounding box center [269, 112] width 303 height 7
click at [131, 160] on html "15 minute speaking session in front of the entire delegation Presentation due n…" at bounding box center [262, 132] width 326 height 53
click at [235, 158] on li "Most of our venues have clickers and comfort monitors, but it is not always pos…" at bounding box center [269, 152] width 303 height 14
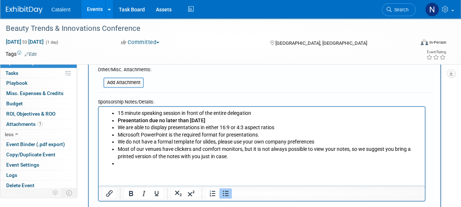
click at [228, 190] on icon "Bullet list" at bounding box center [225, 193] width 9 height 9
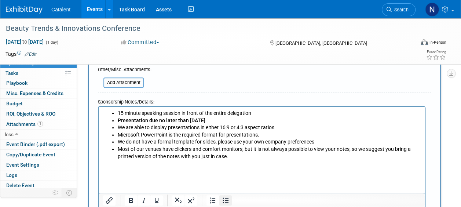
scroll to position [202, 0]
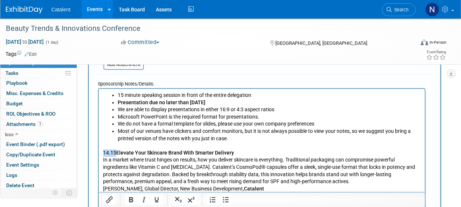
drag, startPoint x: 116, startPoint y: 153, endPoint x: 100, endPoint y: 153, distance: 15.4
click at [100, 153] on html "15 minute speaking session in front of the entire delegation Presentation due n…" at bounding box center [262, 140] width 326 height 104
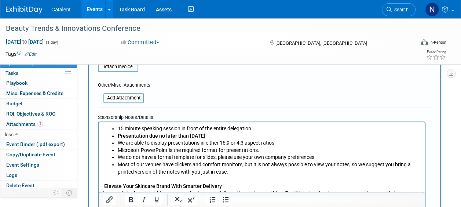
scroll to position [128, 0]
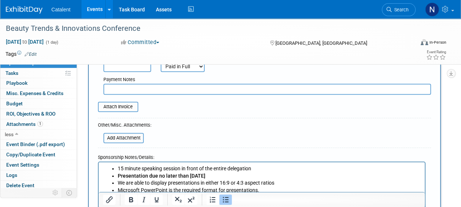
click at [272, 170] on li "15 minute speaking session in front of the entire delegation" at bounding box center [269, 168] width 303 height 7
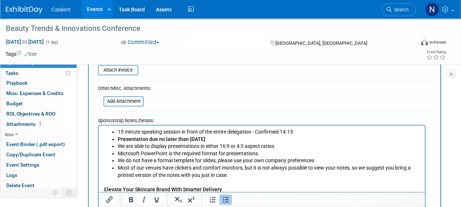
drag, startPoint x: 300, startPoint y: 135, endPoint x: 257, endPoint y: 130, distance: 43.3
click at [257, 130] on ul "15 minute speaking session in front of the entire delegation - Confirmed 14.15 …" at bounding box center [262, 153] width 318 height 50
click at [129, 198] on icon "Bold" at bounding box center [131, 199] width 9 height 9
click at [269, 148] on li "We are able to display presentations in either 16:9 or 4:3 aspect ratios" at bounding box center [269, 145] width 303 height 7
click at [300, 129] on li "15 minute speaking session in front of the entire delegation - Confirmed 14.15" at bounding box center [269, 131] width 303 height 7
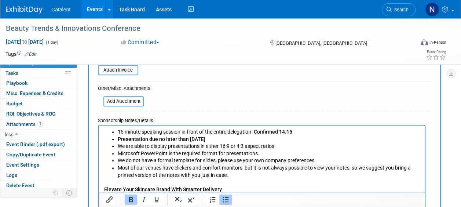
click at [283, 131] on b "Confirmed 14.15" at bounding box center [273, 131] width 39 height 6
click at [130, 104] on input "file" at bounding box center [99, 101] width 87 height 9
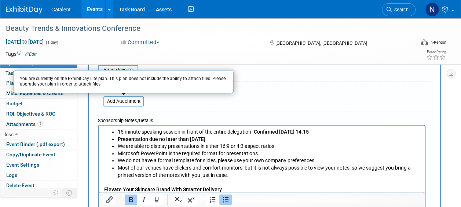
click at [208, 102] on form "Description (e.g. "Attendee Badge Sponsorship"): Speaking Session Acquisition S…" at bounding box center [264, 107] width 333 height 358
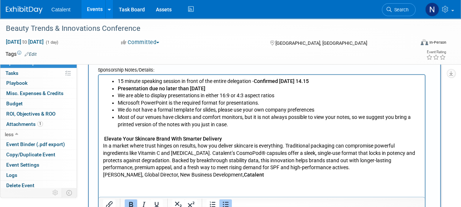
scroll to position [238, 0]
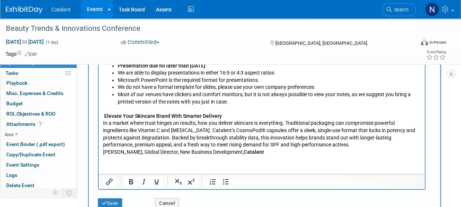
click at [106, 116] on b "Elevate Your Skincare Brand With Smarter Delivery" at bounding box center [163, 116] width 118 height 6
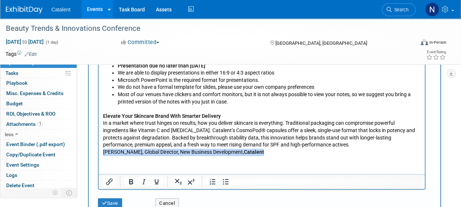
drag, startPoint x: 261, startPoint y: 151, endPoint x: 100, endPoint y: 158, distance: 161.3
click at [100, 155] on html "15 minute speaking session in front of the entire delegation - Confirmed 9/24 @…" at bounding box center [262, 104] width 326 height 104
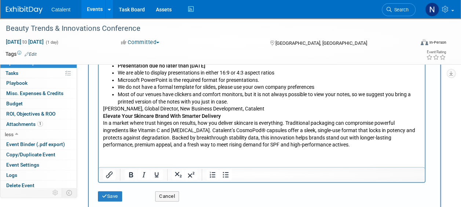
click at [155, 129] on p "In a market where trust hinges on results, how you deliver skincare is everythi…" at bounding box center [262, 133] width 318 height 29
click at [241, 102] on li "Most of our venues have clickers and comfort monitors, but it is not always pos…" at bounding box center [269, 98] width 303 height 14
click at [103, 106] on html "15 minute speaking session in front of the entire delegation - Confirmed 9/24 @…" at bounding box center [262, 100] width 326 height 97
click at [104, 109] on p "Debbie Hyde, Global Director, New Business Development, Catalent" at bounding box center [262, 108] width 318 height 7
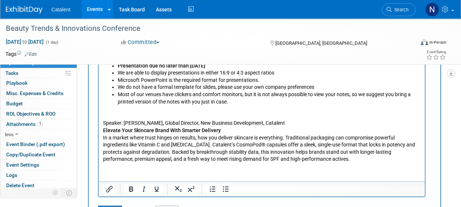
click at [103, 131] on body "15 minute speaking session in front of the entire delegation - Confirmed 9/24 @…" at bounding box center [262, 109] width 319 height 108
click at [104, 138] on p "In a market where trust hinges on results, how you deliver skincare is everythi…" at bounding box center [262, 148] width 318 height 29
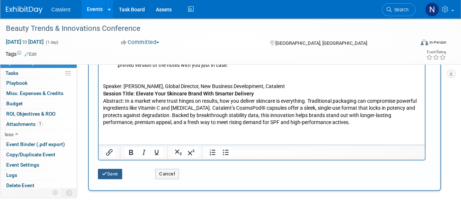
click at [113, 170] on button "Save" at bounding box center [110, 174] width 24 height 10
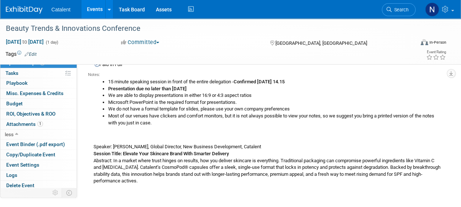
scroll to position [0, 0]
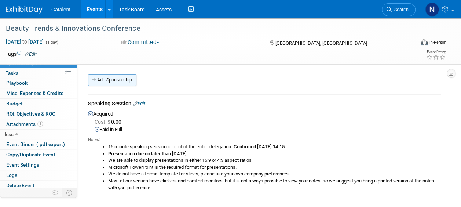
click at [117, 77] on link "Add Sponsorship" at bounding box center [112, 80] width 48 height 12
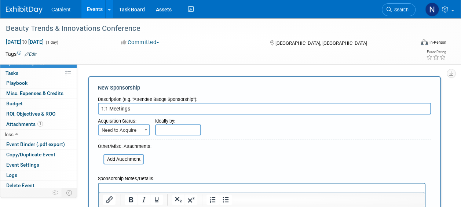
type input "1:1 Meetings"
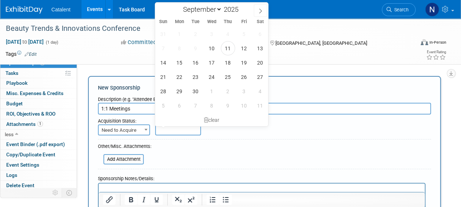
click at [176, 128] on input "text" at bounding box center [178, 129] width 46 height 11
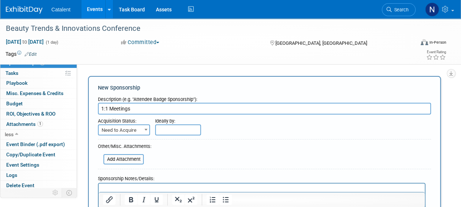
click at [212, 145] on form "Description (e.g. "Attendee Badge Sponsorship"): 1:1 Meetings Acquisition Statu…" at bounding box center [264, 167] width 333 height 149
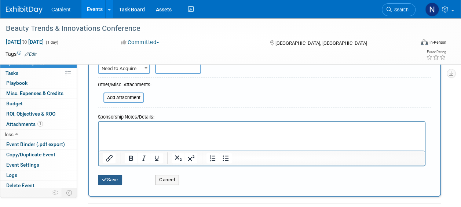
scroll to position [110, 0]
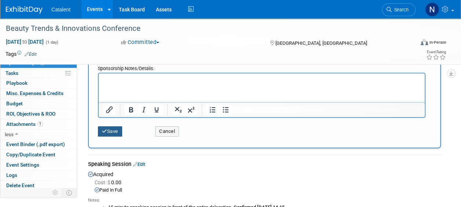
click at [115, 131] on button "Save" at bounding box center [110, 131] width 24 height 10
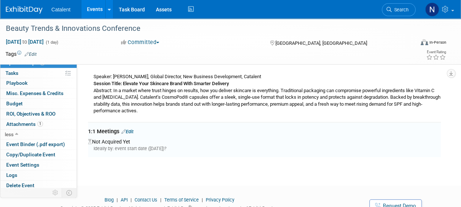
scroll to position [165, 0]
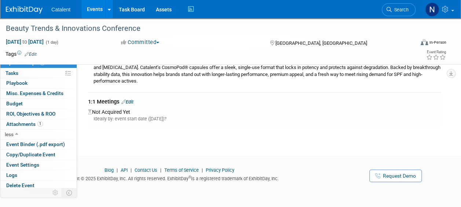
click at [133, 104] on div "1:1 Meetings Edit" at bounding box center [264, 102] width 353 height 9
click at [132, 100] on link "Edit" at bounding box center [127, 102] width 12 height 6
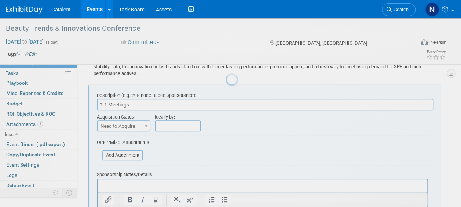
scroll to position [0, 0]
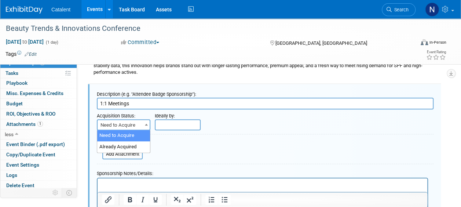
click at [128, 124] on span "Need to Acquire" at bounding box center [124, 125] width 52 height 10
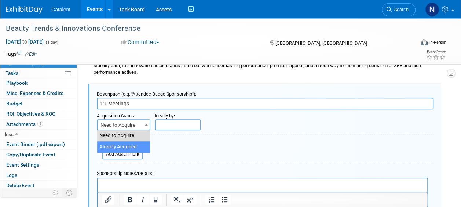
select select "2"
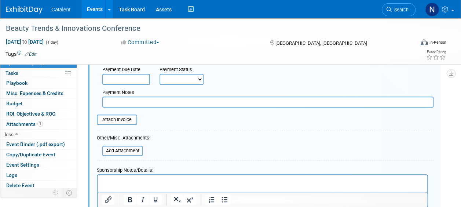
scroll to position [320, 0]
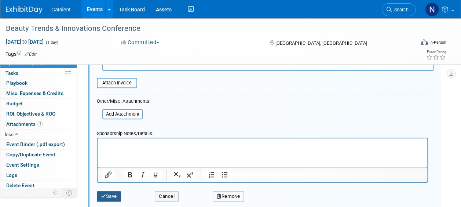
click at [106, 194] on button "Save" at bounding box center [109, 196] width 24 height 10
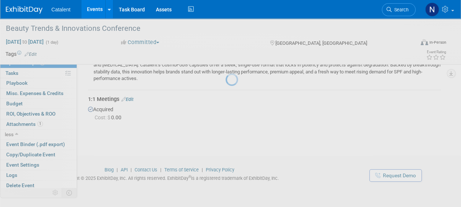
scroll to position [167, 0]
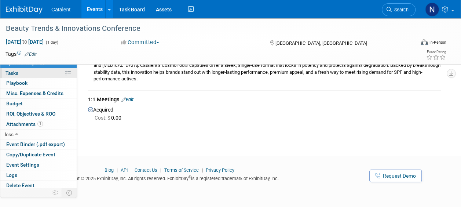
click at [43, 70] on link "0% Tasks 0%" at bounding box center [38, 73] width 76 height 10
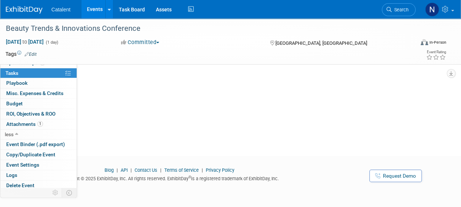
scroll to position [0, 0]
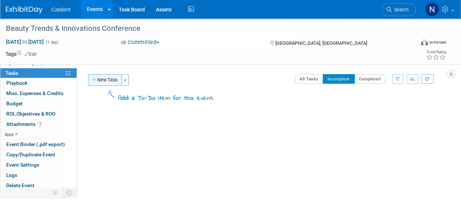
click at [106, 80] on button "New Task" at bounding box center [105, 80] width 34 height 12
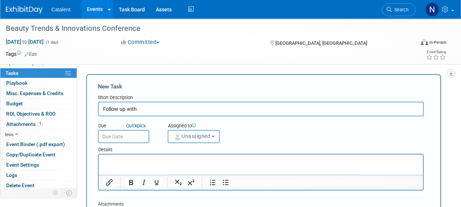
type input "Follow up with"
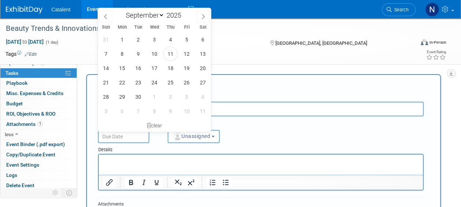
click at [128, 137] on input "text" at bounding box center [123, 136] width 51 height 13
click at [136, 68] on span "16" at bounding box center [138, 68] width 14 height 14
type input "Sep 16, 2025"
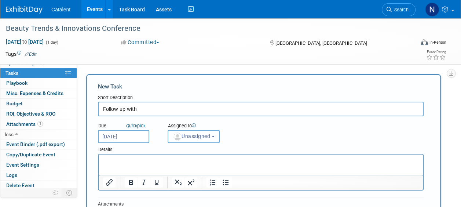
click at [193, 136] on span "Unassigned" at bounding box center [191, 136] width 37 height 6
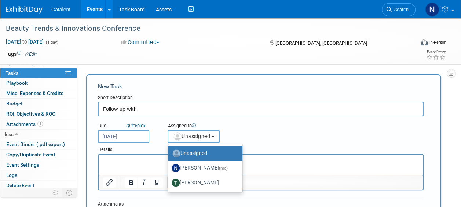
click at [193, 136] on span "Unassigned" at bounding box center [191, 136] width 37 height 6
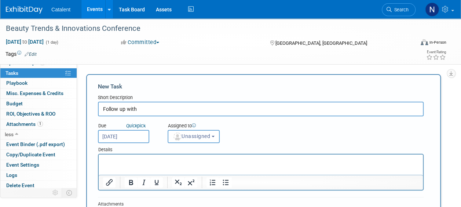
click at [123, 165] on html at bounding box center [261, 160] width 324 height 10
click at [147, 113] on input "Follow up with" at bounding box center [261, 109] width 326 height 15
type input "Follow up with Beauty Trends Staff on 1:1 meeting requests"
click at [115, 160] on p "Rich Text Area. Press ALT-0 for help." at bounding box center [261, 160] width 316 height 7
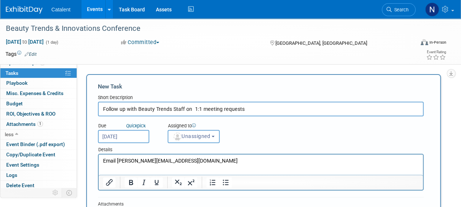
click at [214, 156] on html "Email isabella.winter@gicconferences.com" at bounding box center [261, 160] width 324 height 10
click at [218, 165] on html "Email isabella.winter@gicconferences.com" at bounding box center [261, 160] width 324 height 10
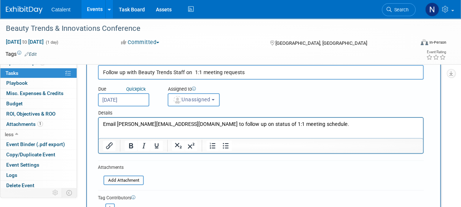
scroll to position [73, 0]
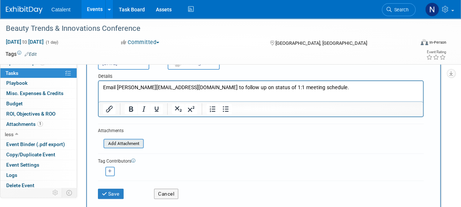
click at [116, 142] on input "file" at bounding box center [99, 143] width 87 height 8
click at [199, 150] on form "New Task Short Description Follow up with Beauty Trends Staff on 1:1 meeting re…" at bounding box center [263, 106] width 331 height 195
click at [109, 167] on button "button" at bounding box center [110, 172] width 10 height 10
select select
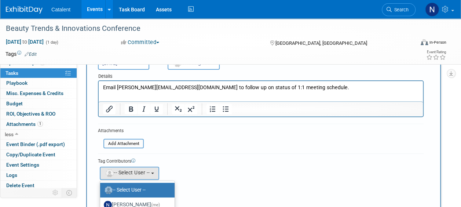
scroll to position [110, 0]
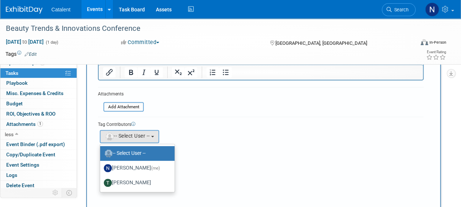
click at [195, 123] on div "Tag Contributors" at bounding box center [261, 124] width 326 height 8
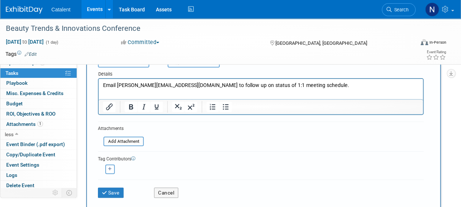
scroll to position [0, 0]
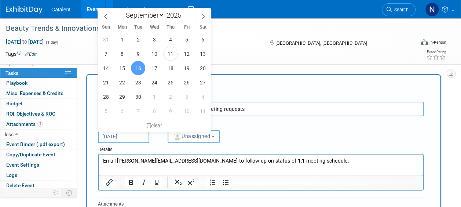
click at [127, 138] on input "Sep 16, 2025" at bounding box center [123, 136] width 51 height 13
click at [139, 70] on span "16" at bounding box center [138, 68] width 14 height 14
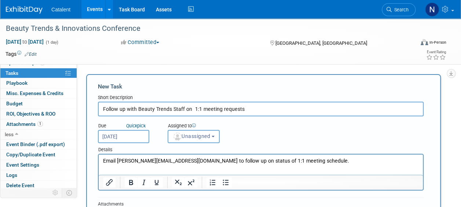
click at [127, 138] on input "Sep 16, 2025" at bounding box center [123, 136] width 51 height 13
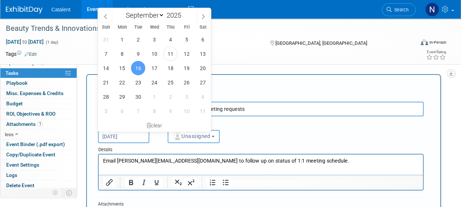
click at [137, 68] on span "16" at bounding box center [138, 68] width 14 height 14
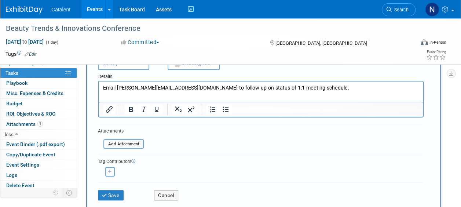
scroll to position [73, 0]
click at [115, 197] on button "Save" at bounding box center [111, 195] width 26 height 10
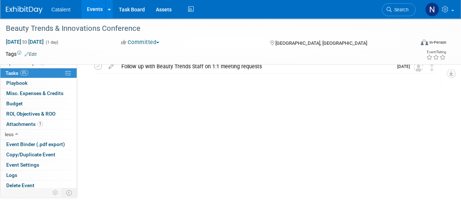
scroll to position [0, 0]
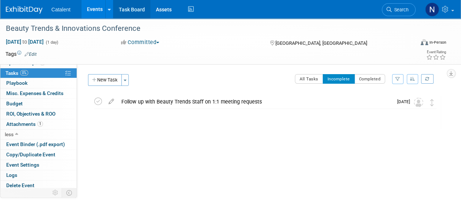
click at [137, 7] on link "Task Board" at bounding box center [131, 9] width 37 height 18
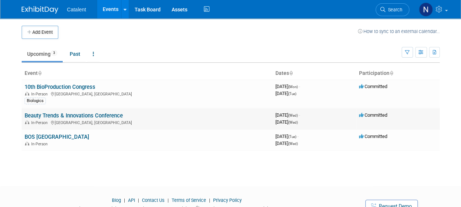
click at [91, 119] on div "In-Person [GEOGRAPHIC_DATA], [GEOGRAPHIC_DATA]" at bounding box center [147, 122] width 245 height 6
drag, startPoint x: 91, startPoint y: 119, endPoint x: 142, endPoint y: 124, distance: 51.3
click at [142, 124] on div "In-Person [GEOGRAPHIC_DATA], [GEOGRAPHIC_DATA]" at bounding box center [147, 122] width 245 height 6
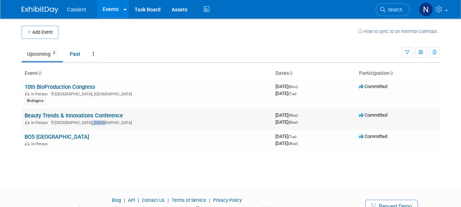
drag, startPoint x: 142, startPoint y: 124, endPoint x: 102, endPoint y: 115, distance: 41.1
click at [102, 115] on link "Beauty Trends & Innovations Conference" at bounding box center [74, 115] width 98 height 7
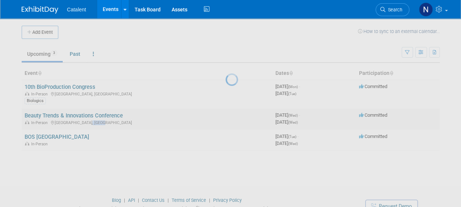
click at [226, 115] on div at bounding box center [231, 103] width 10 height 207
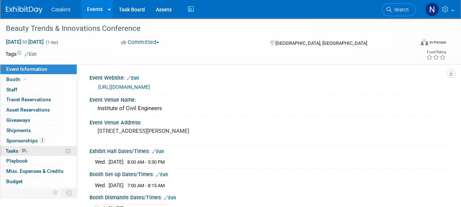
click at [15, 150] on span "Tasks 0%" at bounding box center [17, 151] width 23 height 6
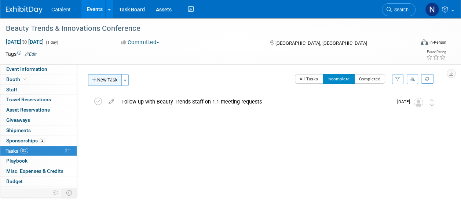
click at [110, 81] on button "New Task" at bounding box center [105, 80] width 34 height 12
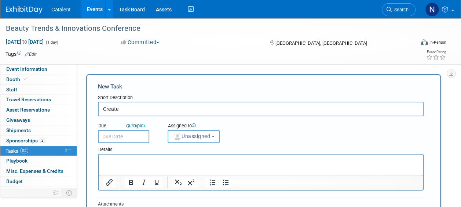
type input "Create"
click at [122, 131] on input "text" at bounding box center [123, 136] width 51 height 13
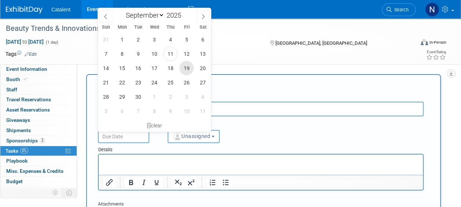
click at [186, 69] on span "19" at bounding box center [186, 68] width 14 height 14
type input "[DATE]"
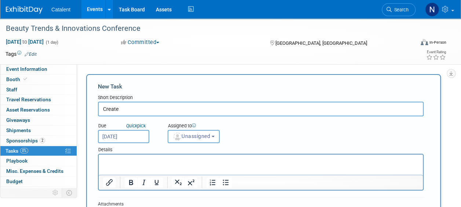
click at [137, 109] on input "Create" at bounding box center [261, 109] width 326 height 15
type input "Create event deck for prep-call on 9/22"
click at [133, 162] on p "Rich Text Area. Press ALT-0 for help." at bounding box center [261, 160] width 316 height 7
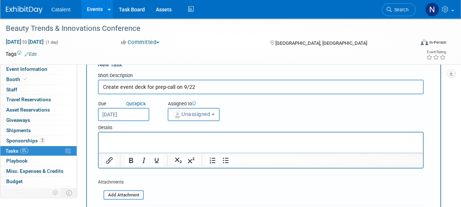
scroll to position [37, 0]
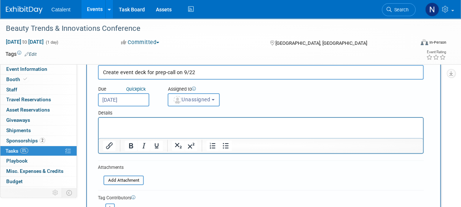
click at [192, 98] on span "Unassigned" at bounding box center [191, 100] width 37 height 6
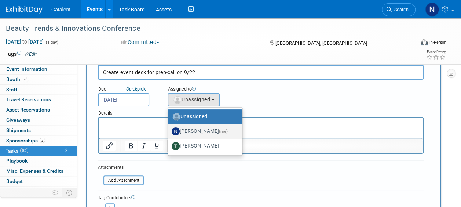
click at [185, 134] on label "[PERSON_NAME] (me)" at bounding box center [204, 132] width 64 height 12
click at [169, 133] on input "[PERSON_NAME] (me)" at bounding box center [166, 130] width 5 height 5
select select "02d4bfa8-3b27-41d6-9684-f5788393f352"
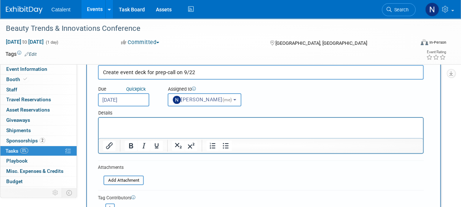
click at [160, 110] on div "Details" at bounding box center [261, 111] width 326 height 11
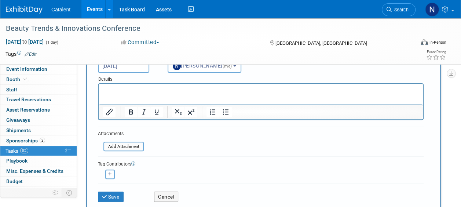
scroll to position [73, 0]
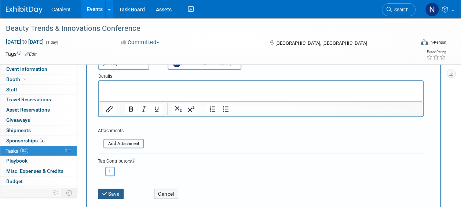
click at [116, 194] on button "Save" at bounding box center [111, 194] width 26 height 10
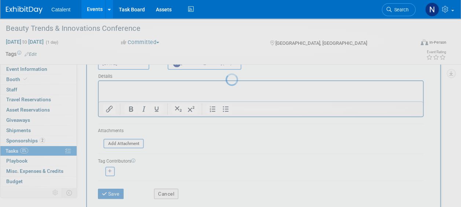
scroll to position [23, 0]
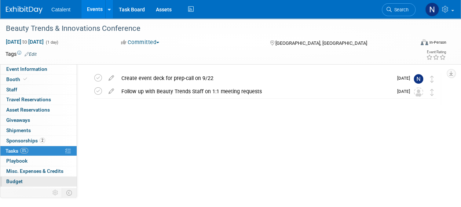
click at [19, 182] on span "Budget" at bounding box center [14, 181] width 17 height 6
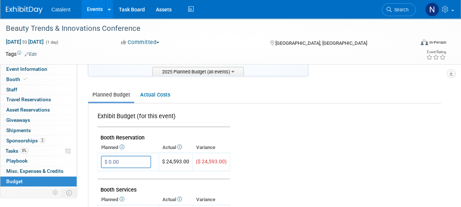
scroll to position [73, 0]
